Goal: Ask a question

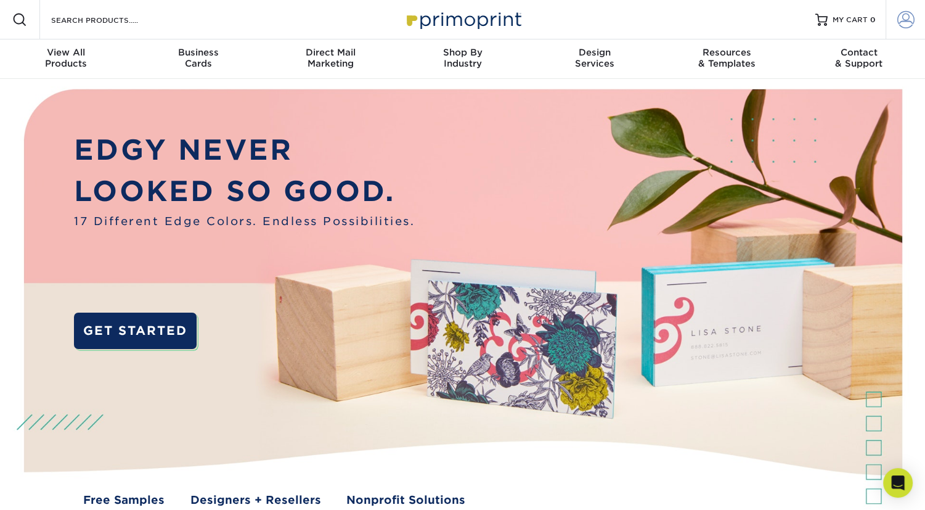
click at [908, 18] on span at bounding box center [906, 19] width 17 height 17
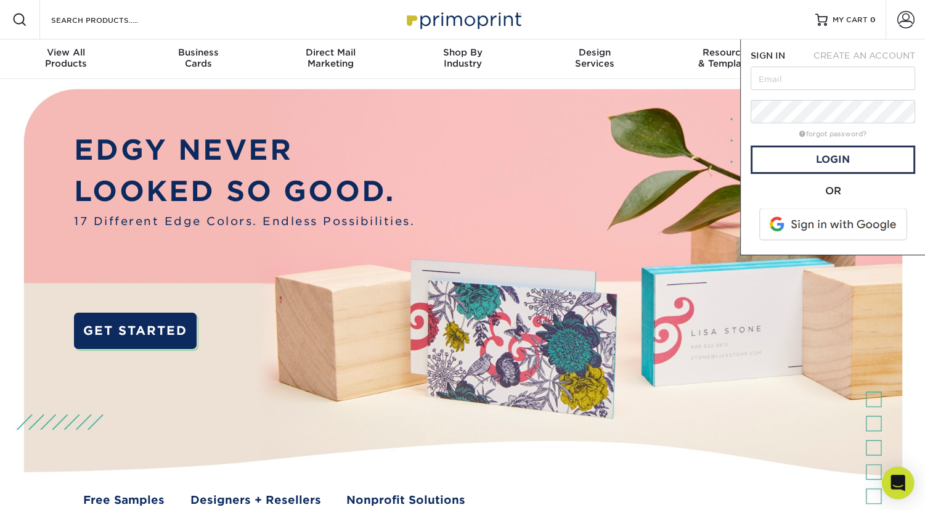
click at [903, 475] on div "Open Intercom Messenger" at bounding box center [898, 483] width 33 height 33
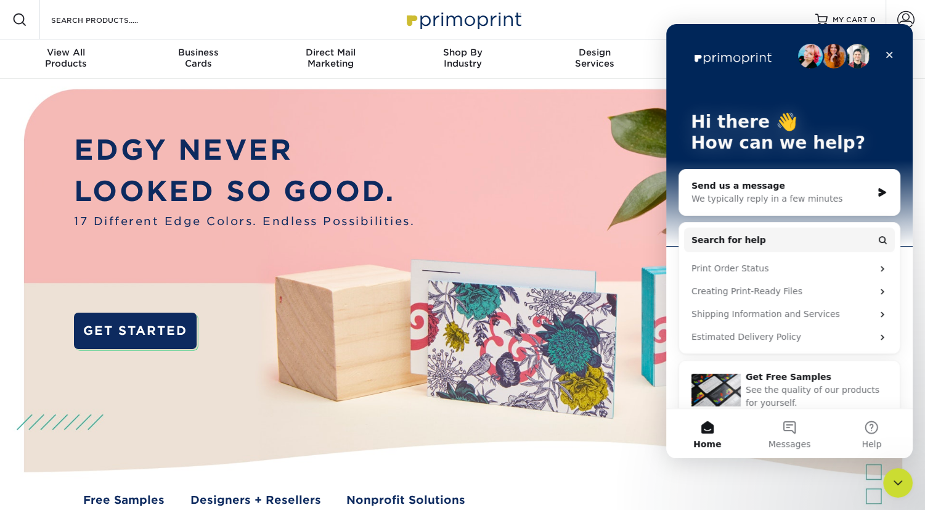
click at [778, 196] on div "We typically reply in a few minutes" at bounding box center [782, 198] width 181 height 13
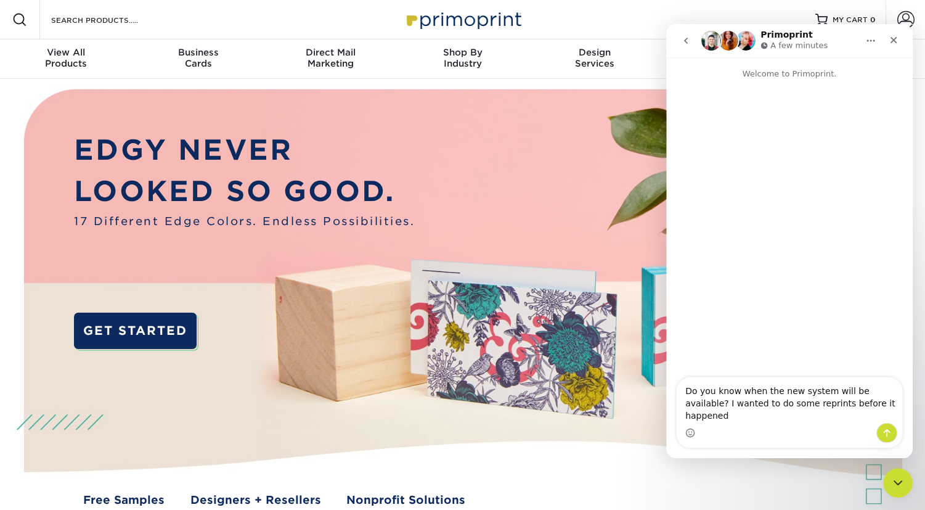
type textarea "Do you know when the new system will be available? I wanted to do some reprints…"
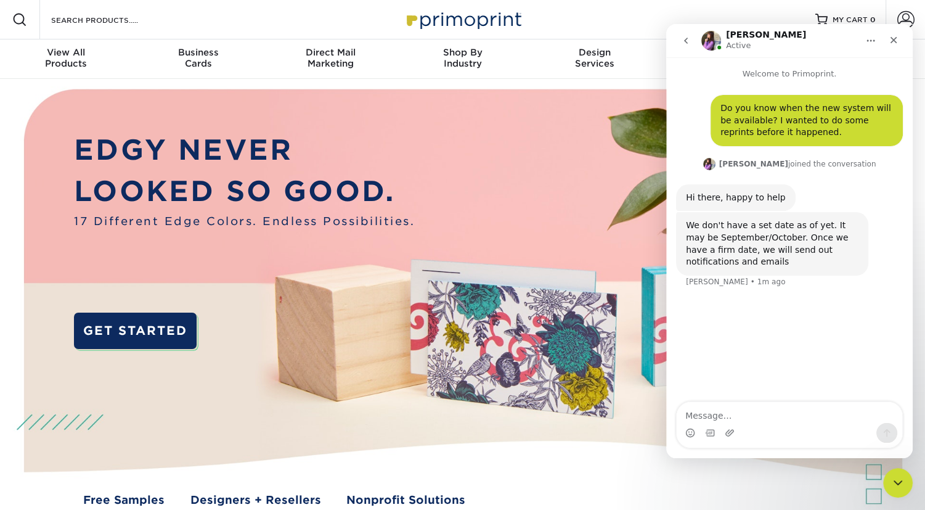
click at [769, 422] on textarea "Message…" at bounding box center [790, 412] width 226 height 21
type textarea "OK"
type textarea "Thanks. That's very helpful."
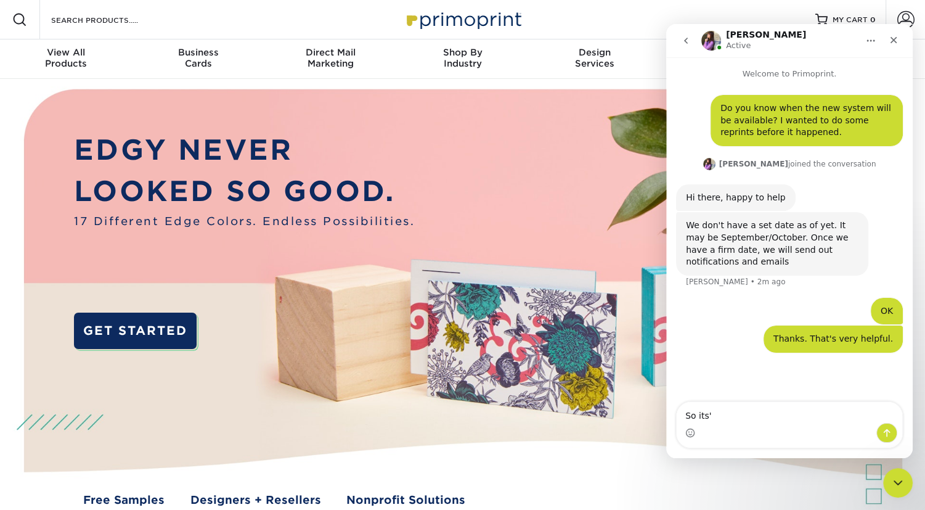
scroll to position [11, 0]
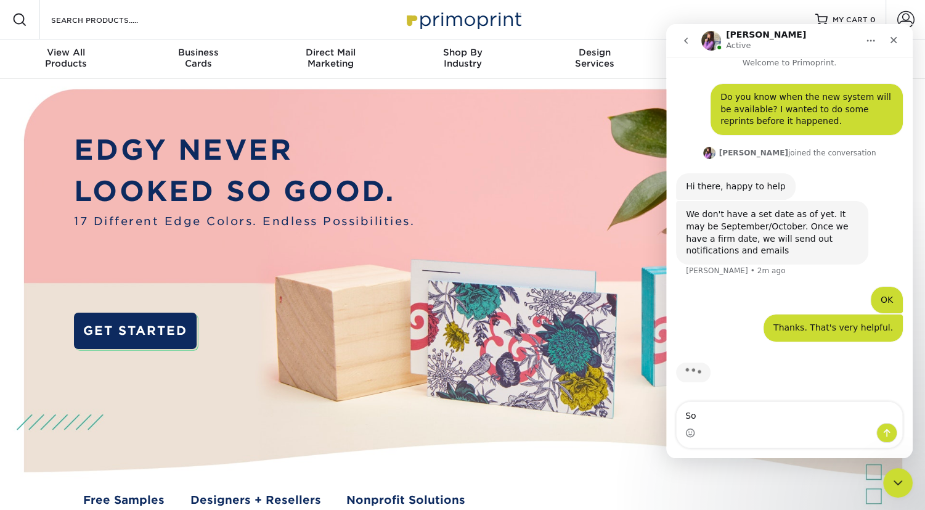
type textarea "S"
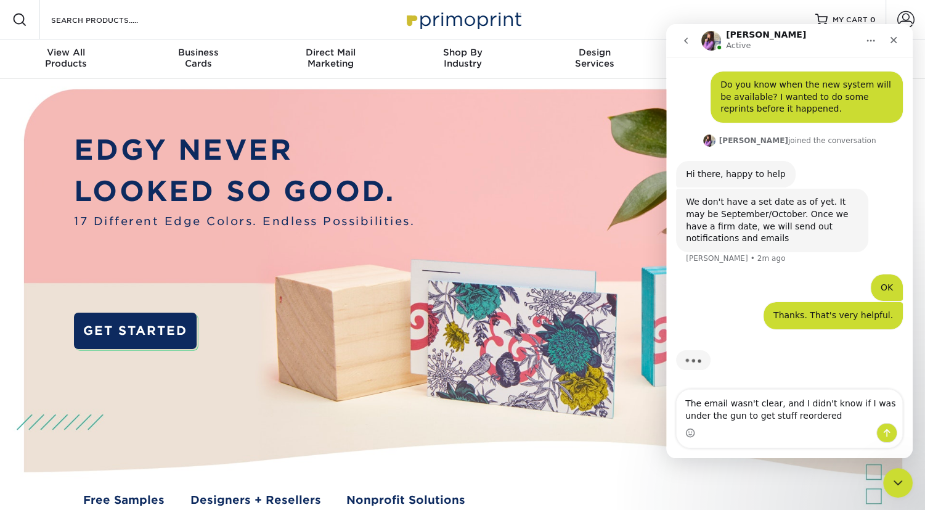
type textarea "The email wasn't clear, and I didn't know if I was under the gun to get stuff r…"
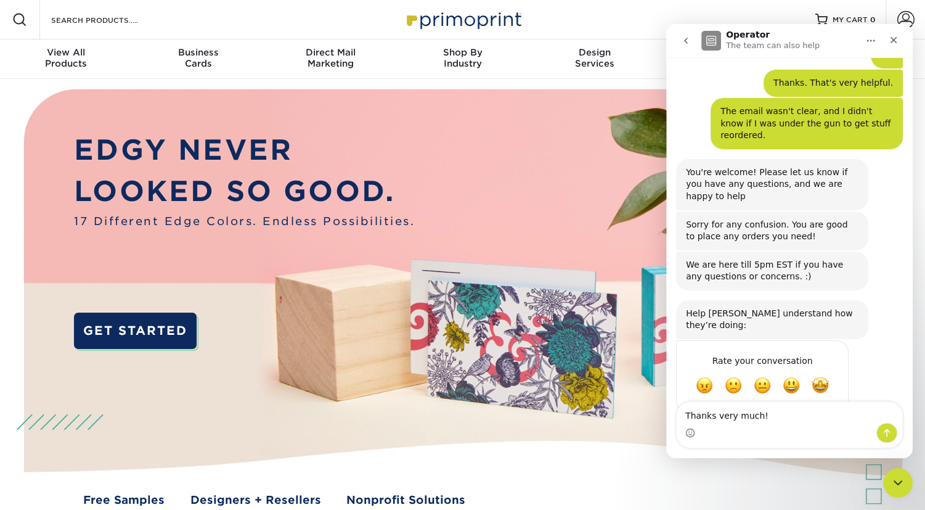
scroll to position [256, 0]
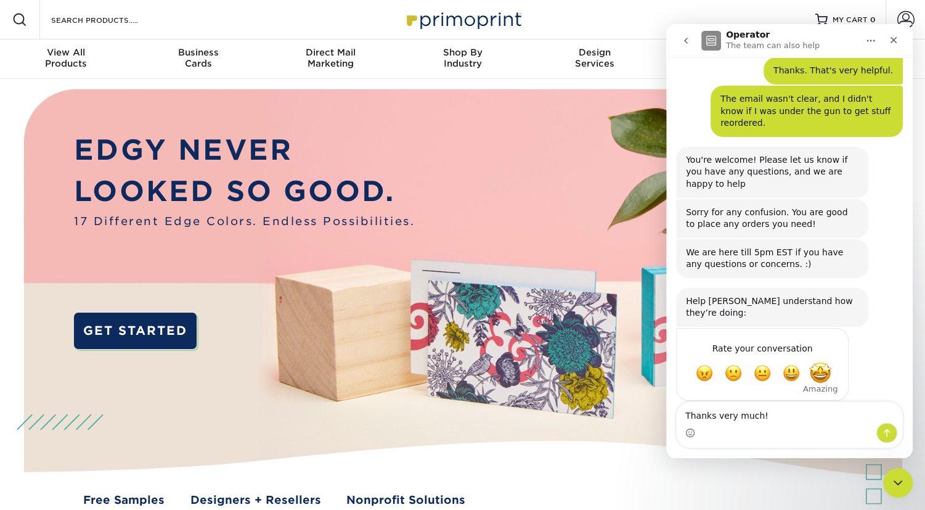
type textarea "Thanks very much!"
click at [822, 362] on span "Amazing" at bounding box center [821, 373] width 22 height 22
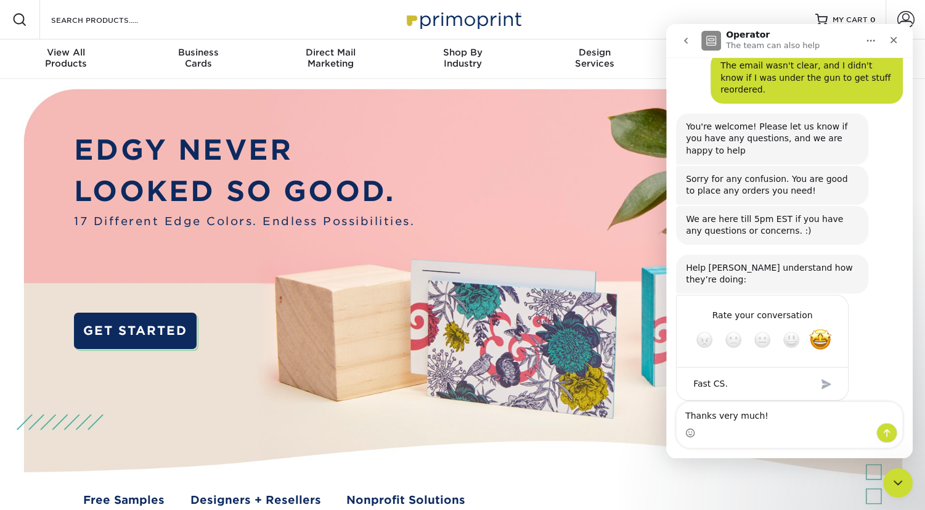
type textarea "Fast CS."
click at [824, 372] on div "Submit" at bounding box center [826, 384] width 25 height 25
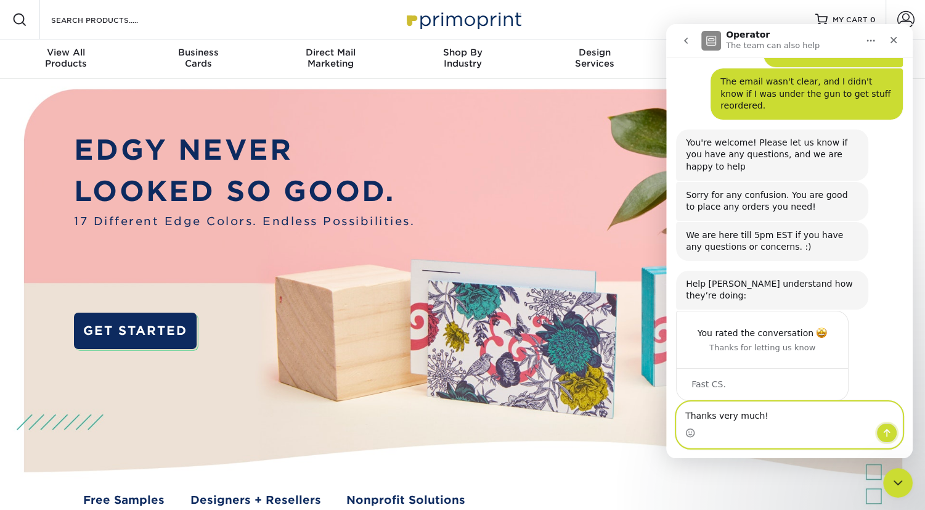
click at [890, 438] on icon "Send a message…" at bounding box center [887, 433] width 10 height 10
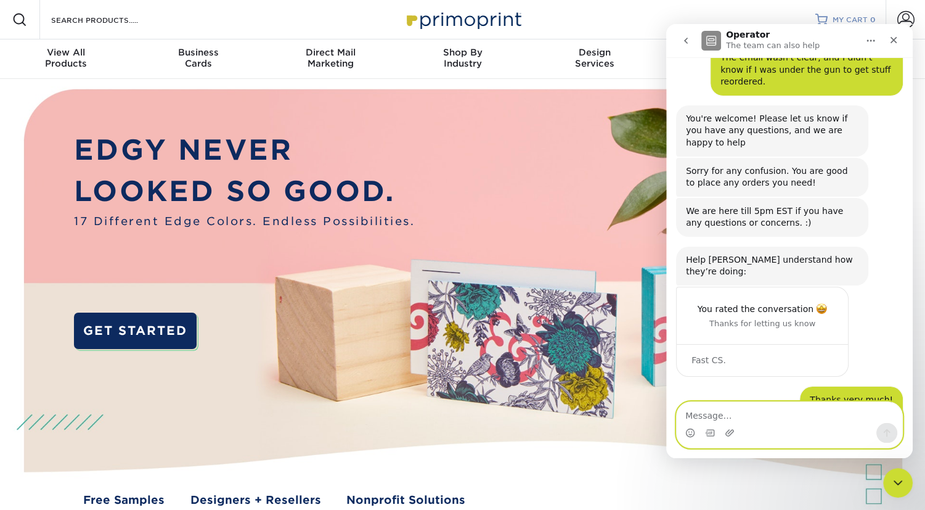
scroll to position [310, 0]
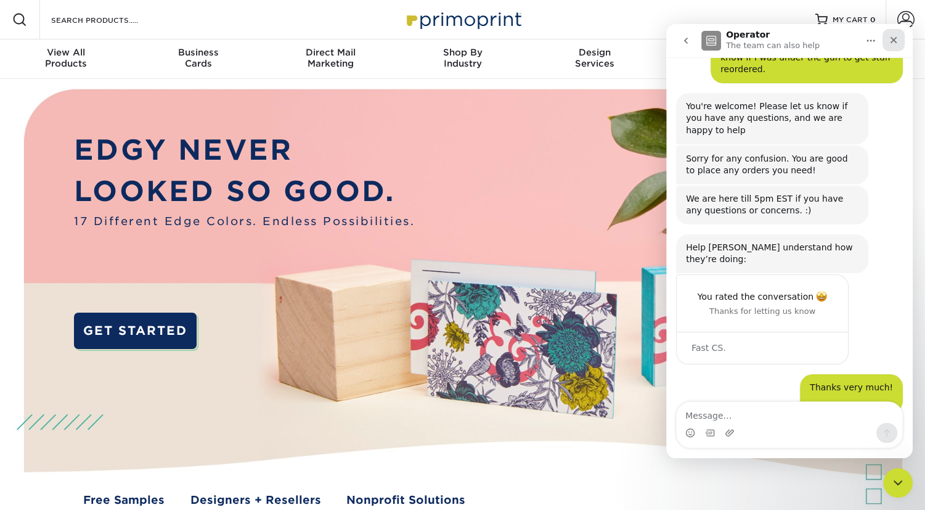
click at [901, 39] on div "Close" at bounding box center [894, 40] width 22 height 22
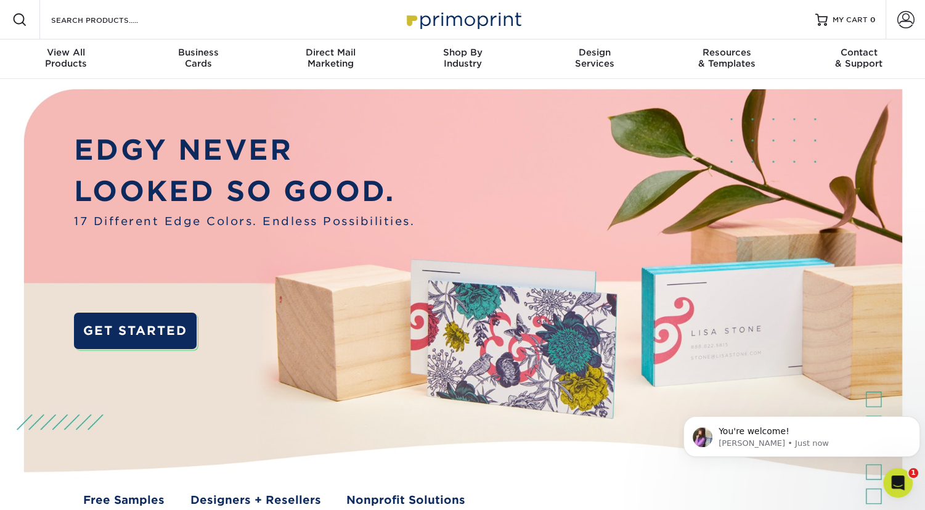
scroll to position [359, 0]
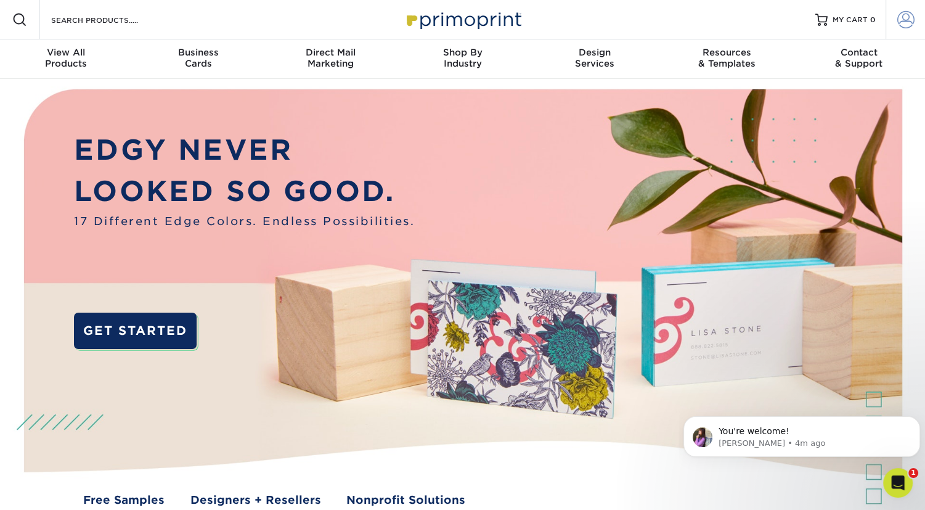
click at [900, 18] on span at bounding box center [906, 19] width 17 height 17
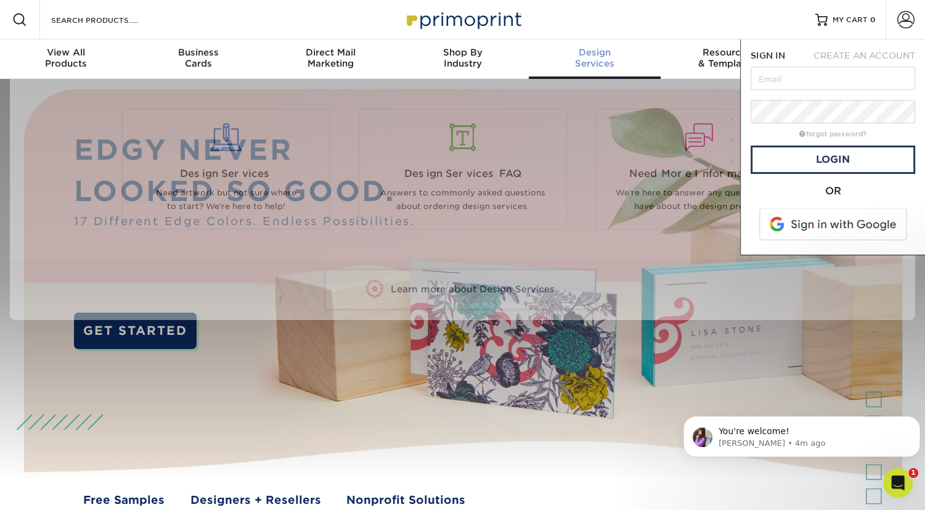
click at [617, 40] on link "Design Services" at bounding box center [595, 58] width 132 height 39
